Goal: Transaction & Acquisition: Purchase product/service

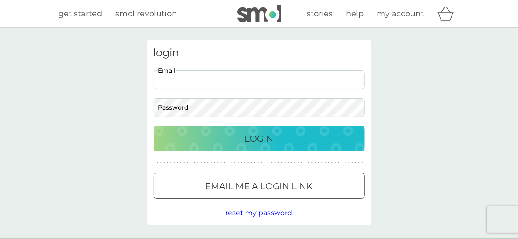
click at [202, 79] on input "Email" at bounding box center [259, 79] width 211 height 19
type input "sjparsons880@gmail.com"
click at [253, 182] on div at bounding box center [259, 186] width 32 height 9
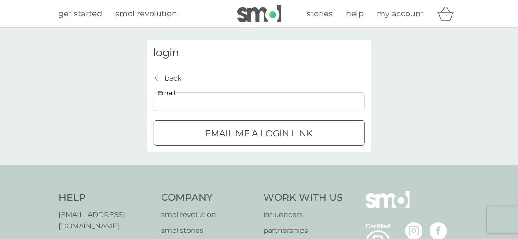
click at [187, 102] on input "Email" at bounding box center [259, 101] width 211 height 19
type input "sjparsons880@gmail.com"
click at [237, 128] on p "Email me a login link" at bounding box center [258, 133] width 107 height 14
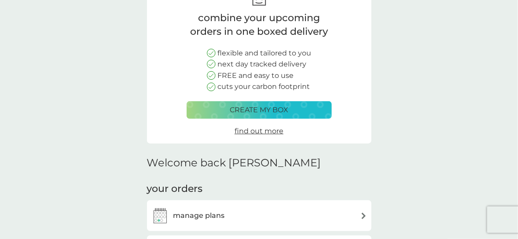
scroll to position [106, 0]
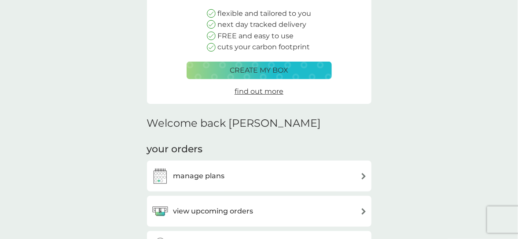
click at [252, 91] on span "find out more" at bounding box center [259, 91] width 49 height 8
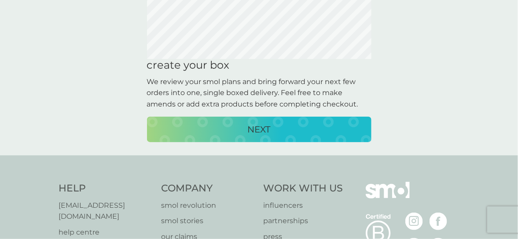
scroll to position [97, 0]
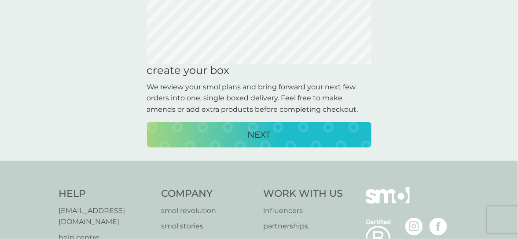
click at [257, 132] on p "NEXT" at bounding box center [259, 135] width 23 height 14
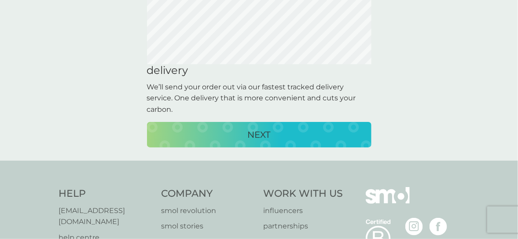
click at [257, 131] on p "NEXT" at bounding box center [259, 135] width 23 height 14
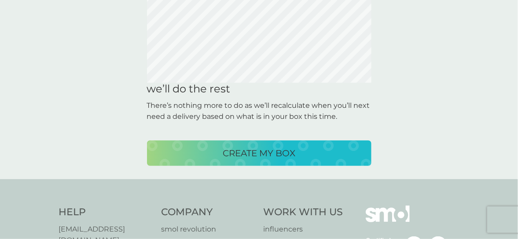
scroll to position [81, 0]
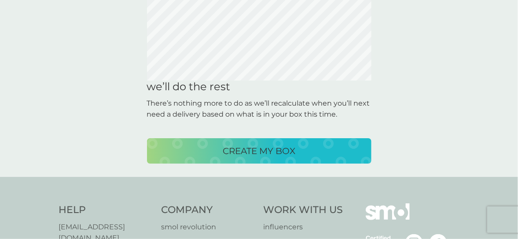
click at [255, 146] on p "CREATE MY BOX" at bounding box center [259, 151] width 73 height 14
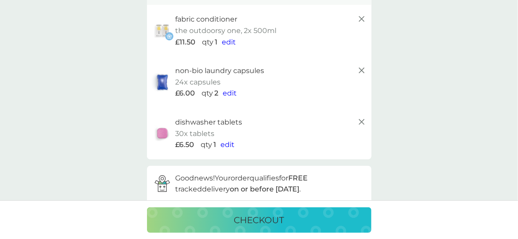
scroll to position [84, 0]
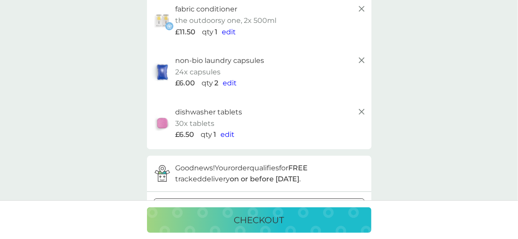
click at [229, 81] on span "edit" at bounding box center [230, 83] width 14 height 8
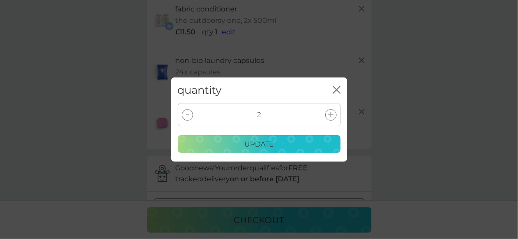
click at [187, 112] on div at bounding box center [187, 114] width 11 height 11
drag, startPoint x: 254, startPoint y: 141, endPoint x: 280, endPoint y: 140, distance: 26.0
click at [254, 141] on p "update" at bounding box center [258, 144] width 29 height 11
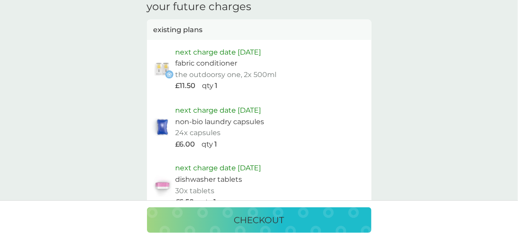
scroll to position [423, 0]
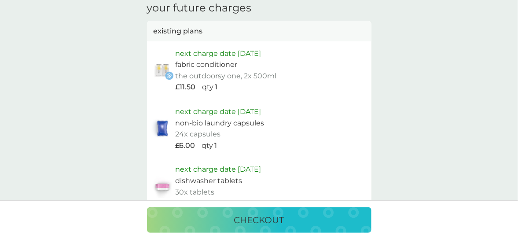
click at [179, 110] on p "next charge date [DATE]" at bounding box center [219, 111] width 86 height 11
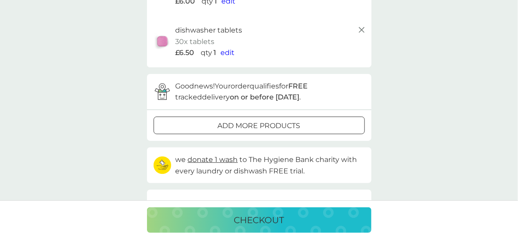
scroll to position [191, 0]
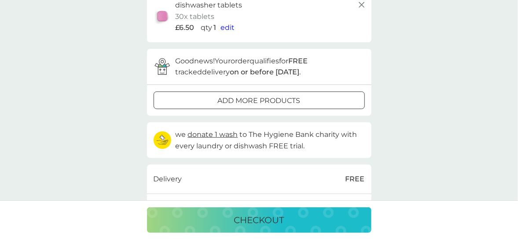
click at [240, 216] on p "checkout" at bounding box center [259, 220] width 50 height 14
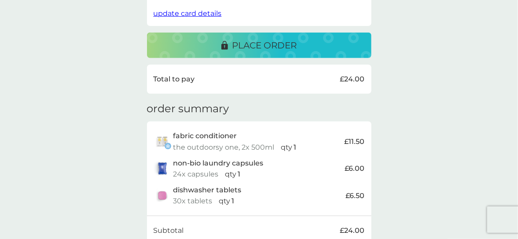
scroll to position [221, 0]
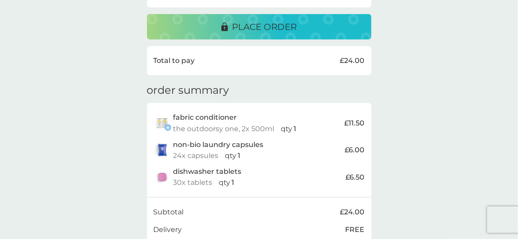
click at [251, 22] on p "place order" at bounding box center [264, 27] width 65 height 14
